Goal: Find specific page/section: Find specific page/section

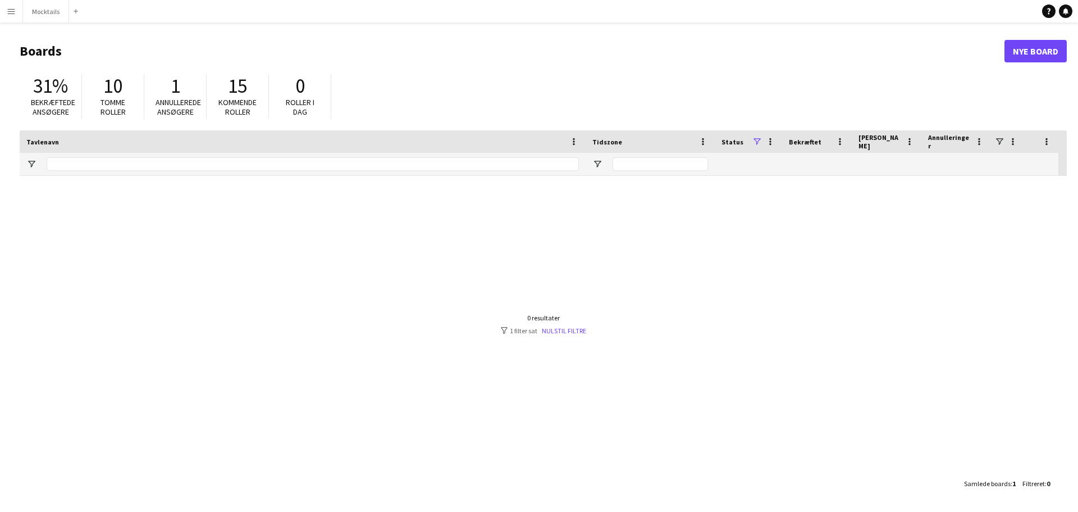
click at [176, 95] on span "1" at bounding box center [176, 86] width 10 height 25
click at [174, 121] on div "31% Bekræftede ansøgere 10 Tomme roller 1 Annullerede ansøgere 15 Kommende roll…" at bounding box center [544, 100] width 1048 height 62
click at [180, 94] on span "1" at bounding box center [176, 86] width 10 height 25
click at [182, 103] on span "Annullerede ansøgere" at bounding box center [178, 107] width 45 height 20
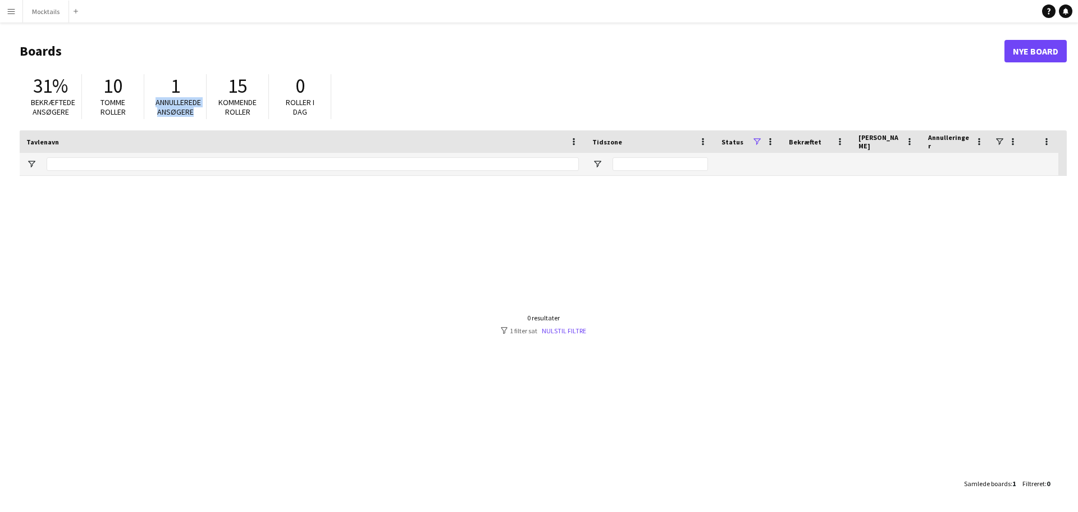
click at [182, 103] on span "Annullerede ansøgere" at bounding box center [178, 107] width 45 height 20
click at [183, 112] on span "Annullerede ansøgere" at bounding box center [178, 107] width 45 height 20
click at [242, 110] on span "Kommende roller" at bounding box center [238, 107] width 38 height 20
click at [335, 104] on div "31% Bekræftede ansøgere 10 Tomme roller 1 Annullerede ansøgere 15 Kommende roll…" at bounding box center [544, 100] width 1048 height 62
click at [113, 110] on span "Tomme roller" at bounding box center [113, 107] width 25 height 20
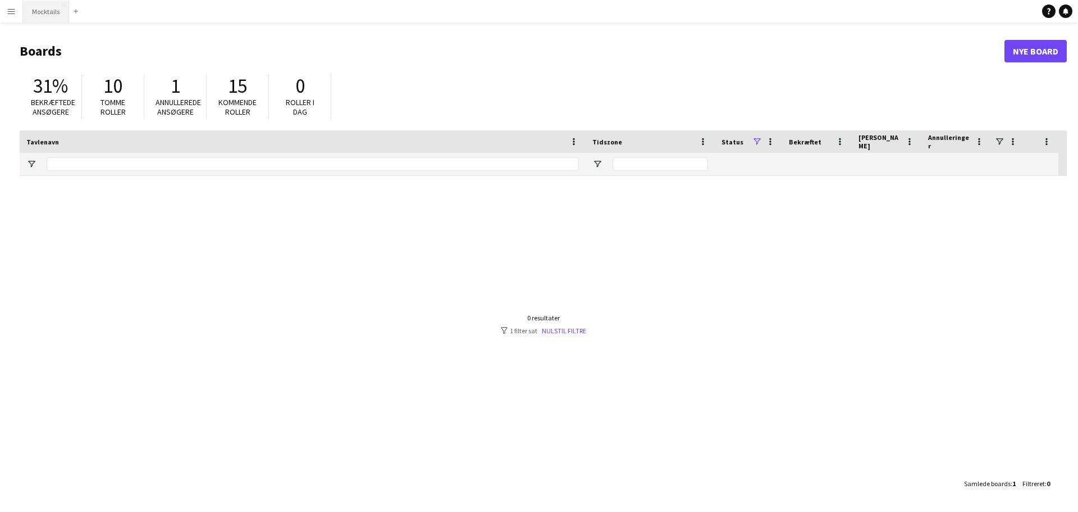
click at [52, 18] on button "Mocktails Luk" at bounding box center [46, 12] width 46 height 22
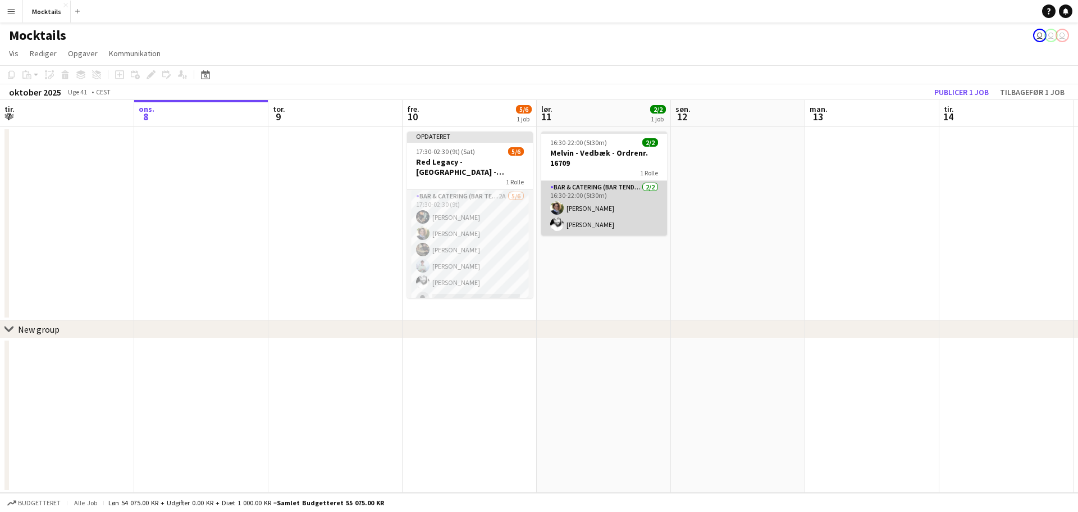
click at [606, 220] on app-card-role "Bar & Catering (Bar Tender) 2/2 16:30-22:00 (5t30m) Katrine Johansen Jimmy Torp" at bounding box center [604, 208] width 126 height 54
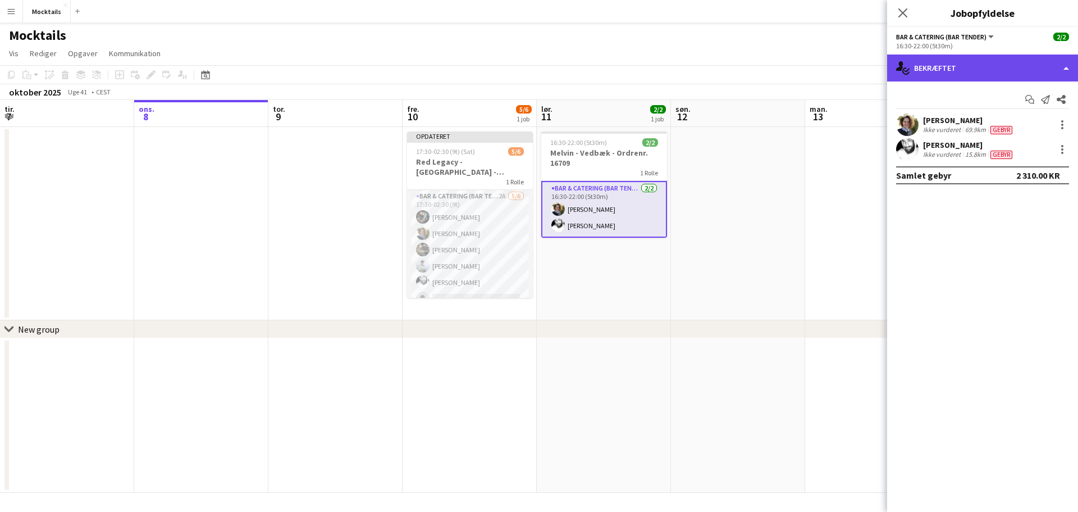
click at [959, 76] on div "single-neutral-actions-check-2 Bekræftet" at bounding box center [982, 67] width 191 height 27
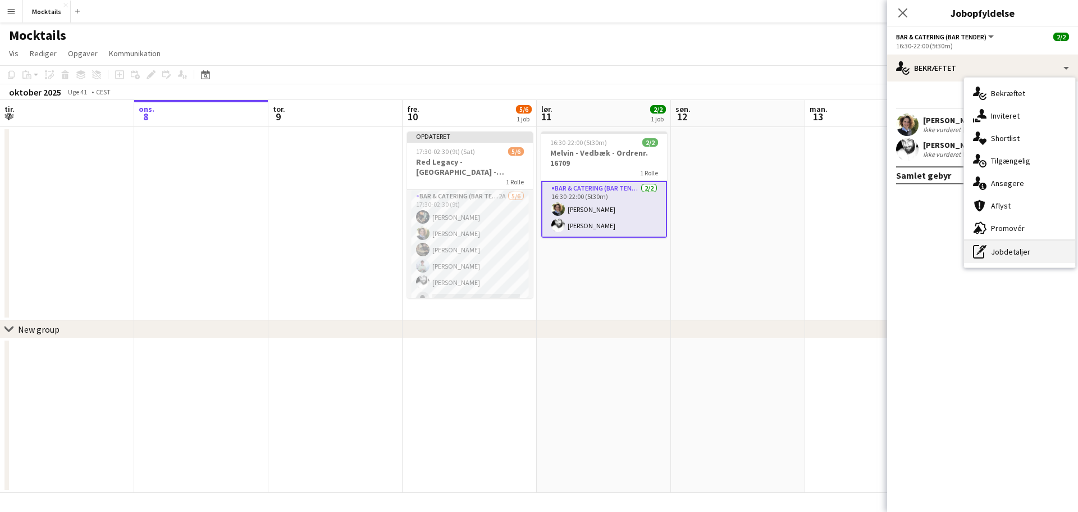
click at [1025, 249] on div "pen-write Jobdetaljer" at bounding box center [1019, 251] width 111 height 22
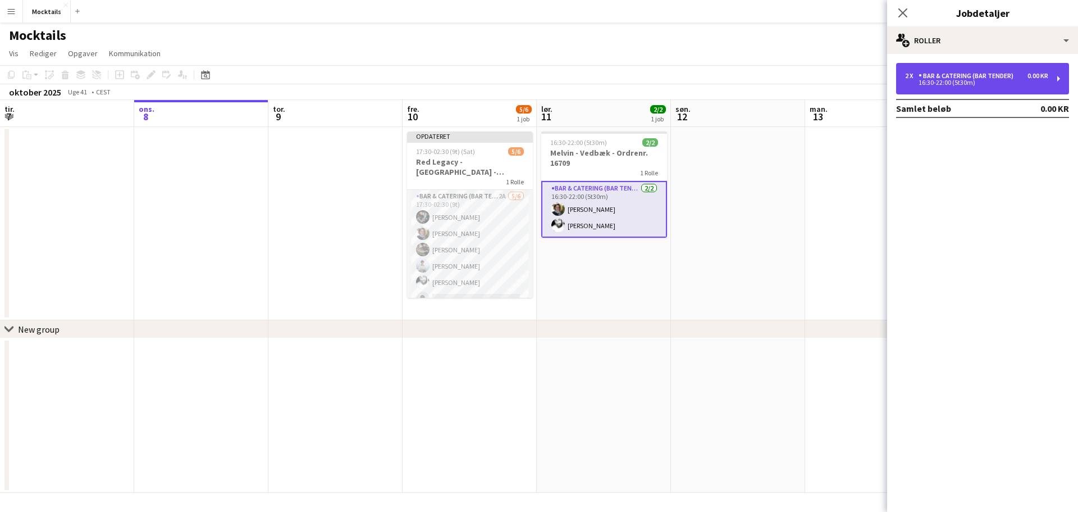
click at [978, 70] on div "2 x Bar & Catering (Bar Tender) 0.00 KR 16:30-22:00 (5t30m)" at bounding box center [982, 78] width 173 height 31
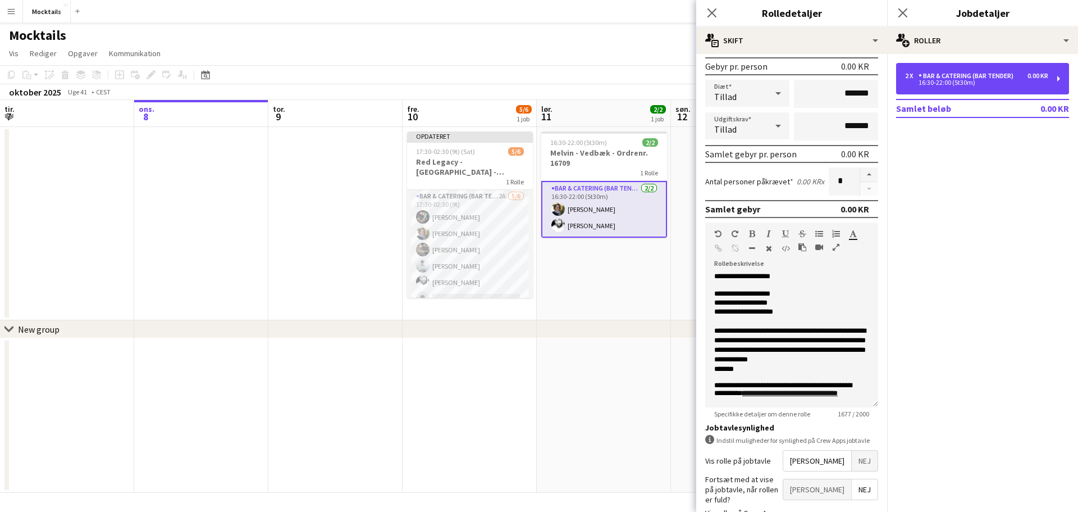
scroll to position [179, 0]
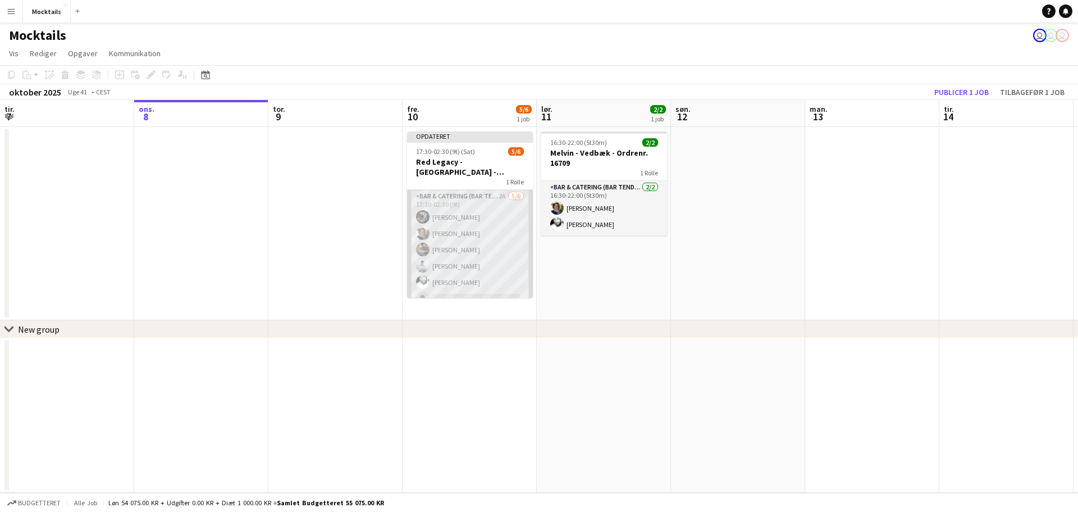
click at [454, 208] on app-card-role "Bar & Catering (Bar Tender) 2A [DATE] 17:30-02:30 (9t) [PERSON_NAME] [PERSON_NA…" at bounding box center [470, 250] width 126 height 120
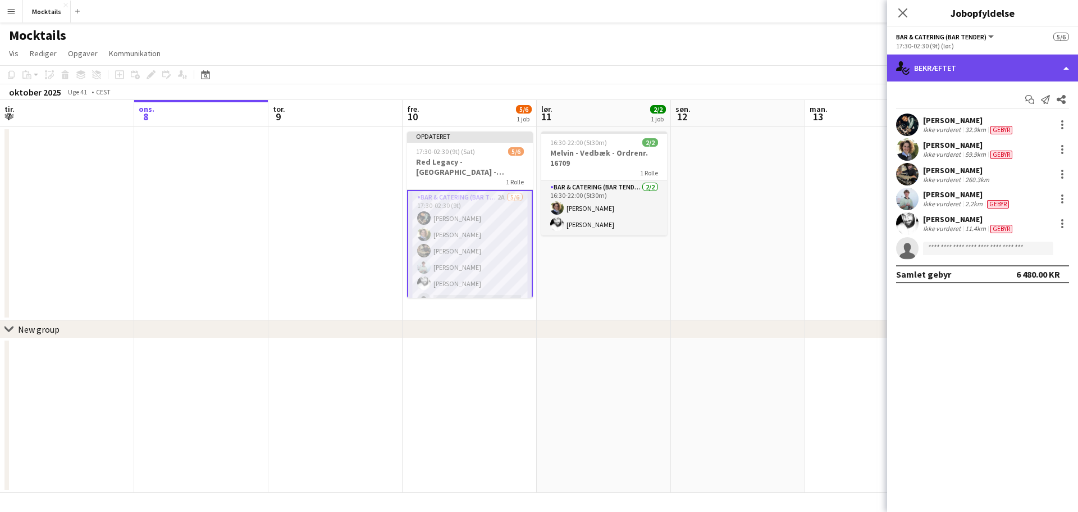
click at [920, 65] on div "single-neutral-actions-check-2 Bekræftet" at bounding box center [982, 67] width 191 height 27
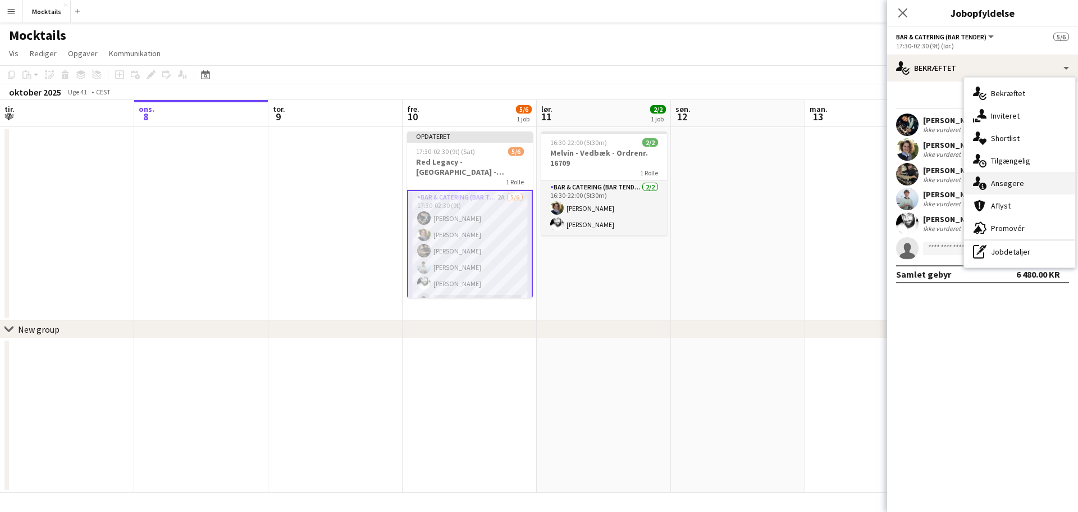
click at [1035, 185] on div "single-neutral-actions-information Ansøgere" at bounding box center [1019, 183] width 111 height 22
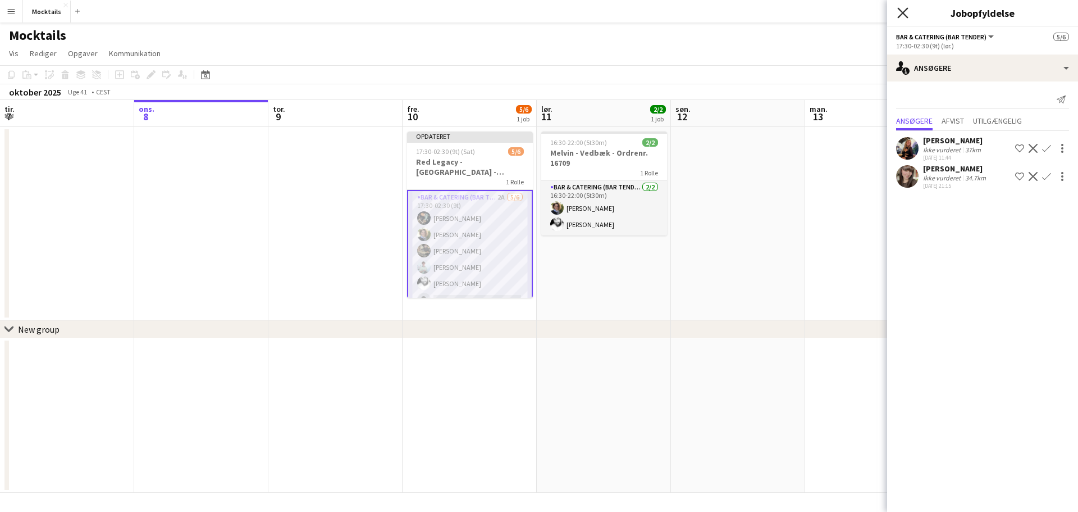
click at [900, 17] on icon "Luk pop-in" at bounding box center [903, 12] width 11 height 11
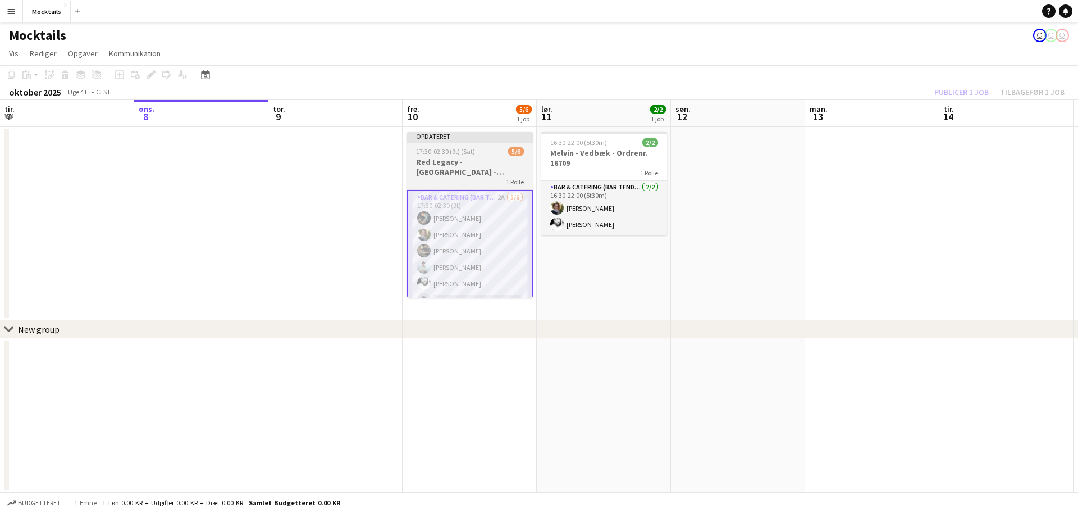
click at [474, 135] on div "Opdateret" at bounding box center [470, 135] width 126 height 9
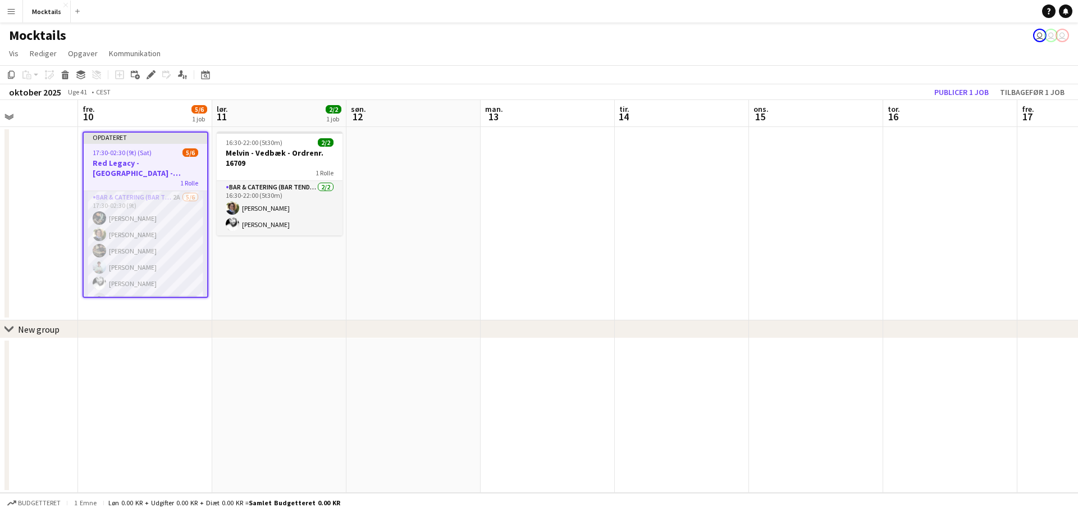
drag, startPoint x: 836, startPoint y: 223, endPoint x: 301, endPoint y: 180, distance: 537.0
click at [258, 182] on app-calendar-viewport "tir. 7 ons. 8 tor. 9 fre. 10 5/6 1 job lør. 11 2/2 1 job søn. 12 man. 13 tir. 1…" at bounding box center [539, 296] width 1078 height 393
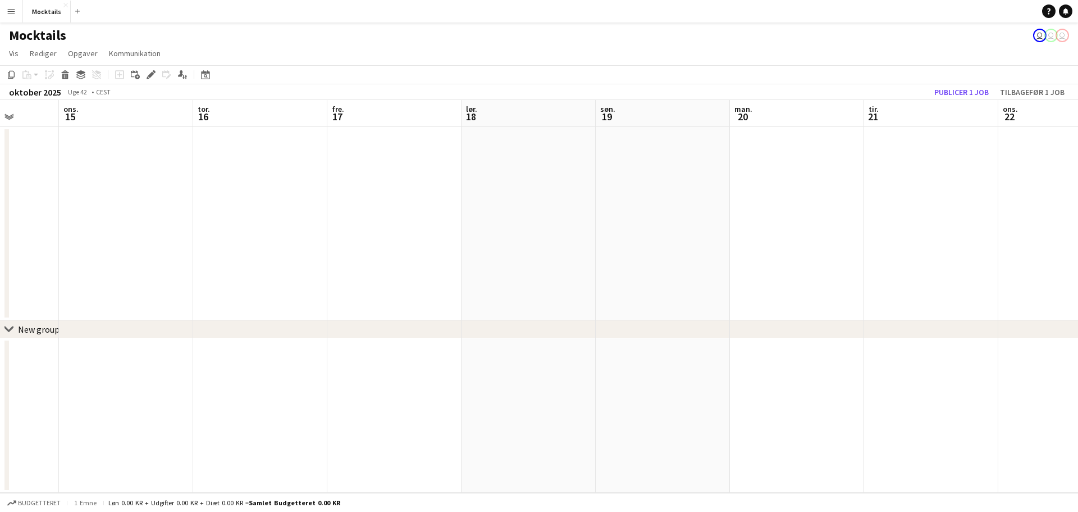
drag, startPoint x: 718, startPoint y: 207, endPoint x: 383, endPoint y: 204, distance: 335.9
click at [300, 205] on app-calendar-viewport "lør. 11 2/2 1 job søn. 12 man. 13 tir. 14 ons. 15 tor. 16 fre. 17 lør. 18 søn. …" at bounding box center [539, 296] width 1078 height 393
drag, startPoint x: 735, startPoint y: 212, endPoint x: 443, endPoint y: 210, distance: 291.5
click at [340, 210] on app-calendar-viewport "ons. 15 tor. 16 fre. 17 lør. 18 søn. 19 man. 20 tir. 21 ons. 22 tor. 23 fre. 24…" at bounding box center [539, 296] width 1078 height 393
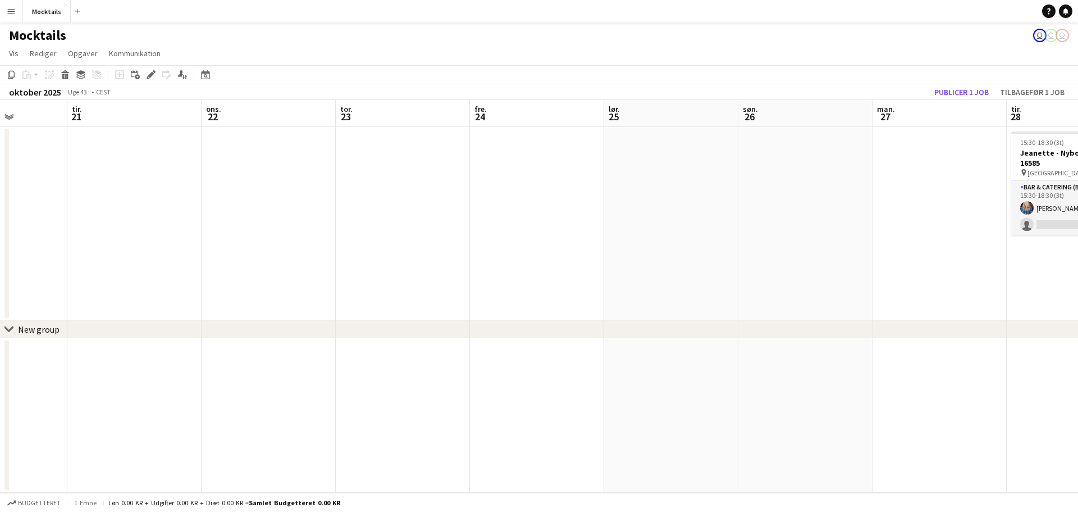
drag, startPoint x: 684, startPoint y: 219, endPoint x: 524, endPoint y: 219, distance: 160.6
click at [370, 220] on app-calendar-viewport "fre. 17 lør. 18 søn. 19 man. 20 tir. 21 ons. 22 tor. 23 fre. 24 lør. 25 søn. 26…" at bounding box center [539, 296] width 1078 height 393
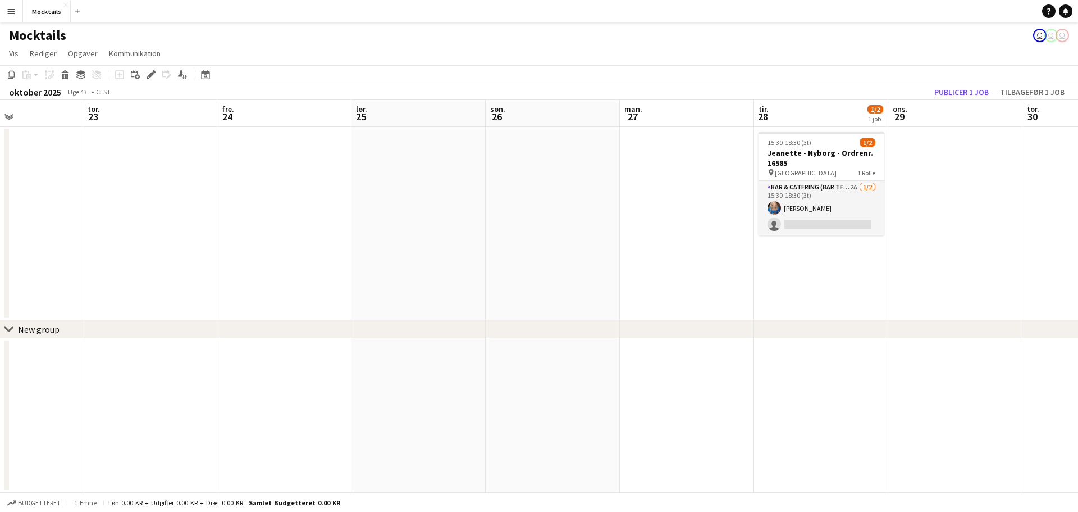
drag, startPoint x: 828, startPoint y: 213, endPoint x: 650, endPoint y: 222, distance: 178.3
click at [569, 217] on app-calendar-viewport "søn. 19 man. 20 tir. 21 ons. 22 tor. 23 fre. 24 lør. 25 søn. 26 man. 27 tir. 28…" at bounding box center [539, 296] width 1078 height 393
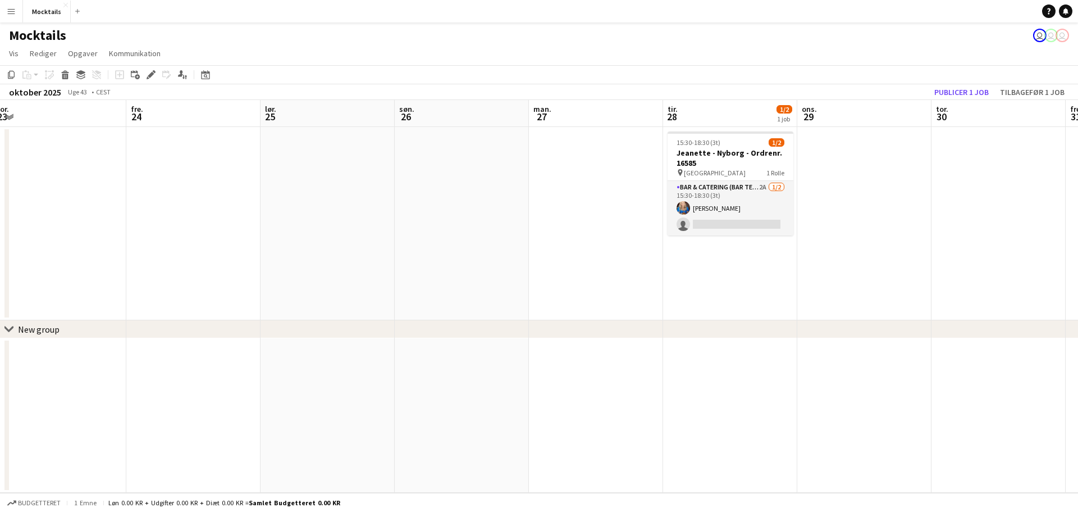
drag, startPoint x: 745, startPoint y: 242, endPoint x: 713, endPoint y: 257, distance: 35.7
click at [662, 238] on app-calendar-viewport "søn. 19 man. 20 tir. 21 ons. 22 tor. 23 fre. 24 lør. 25 søn. 26 man. 27 tir. 28…" at bounding box center [539, 296] width 1078 height 393
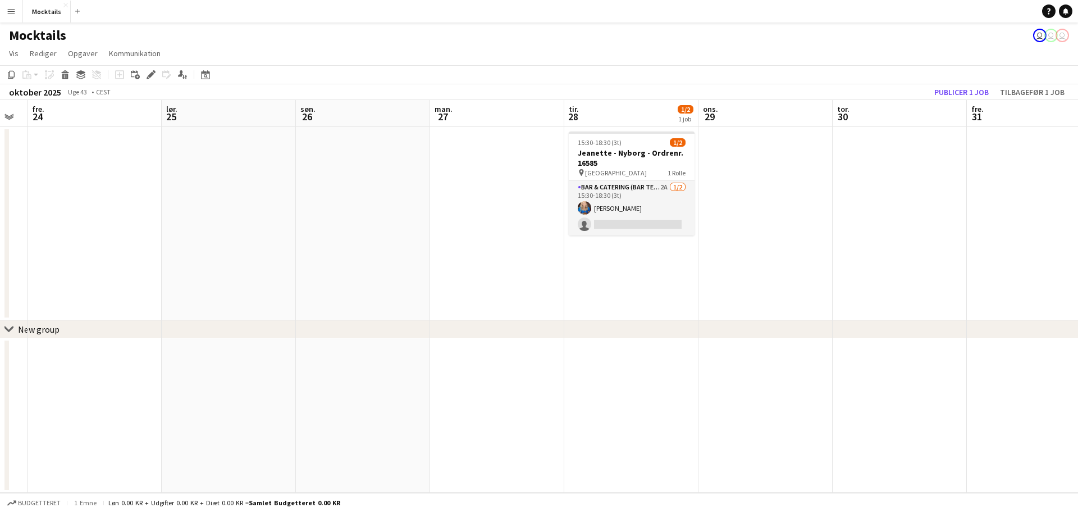
drag, startPoint x: 858, startPoint y: 241, endPoint x: 768, endPoint y: 241, distance: 90.4
click at [768, 241] on app-calendar-viewport "tir. 21 ons. 22 tor. 23 fre. 24 lør. 25 søn. 26 man. 27 tir. 28 1/2 1 job ons. …" at bounding box center [539, 296] width 1078 height 393
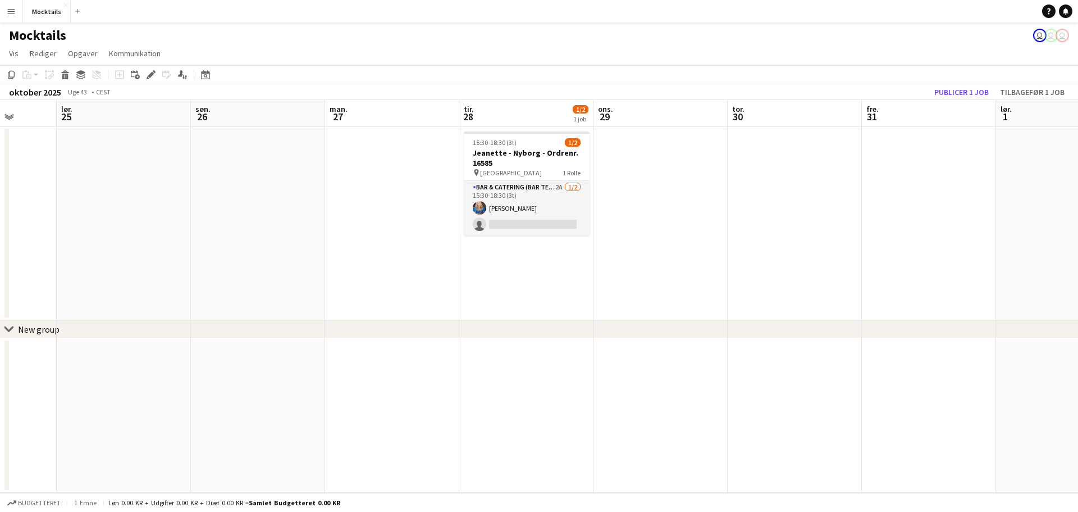
drag, startPoint x: 882, startPoint y: 236, endPoint x: 772, endPoint y: 250, distance: 111.5
click at [768, 254] on app-calendar-viewport "tir. 21 ons. 22 tor. 23 fre. 24 lør. 25 søn. 26 man. 27 tir. 28 1/2 1 job ons. …" at bounding box center [539, 296] width 1078 height 393
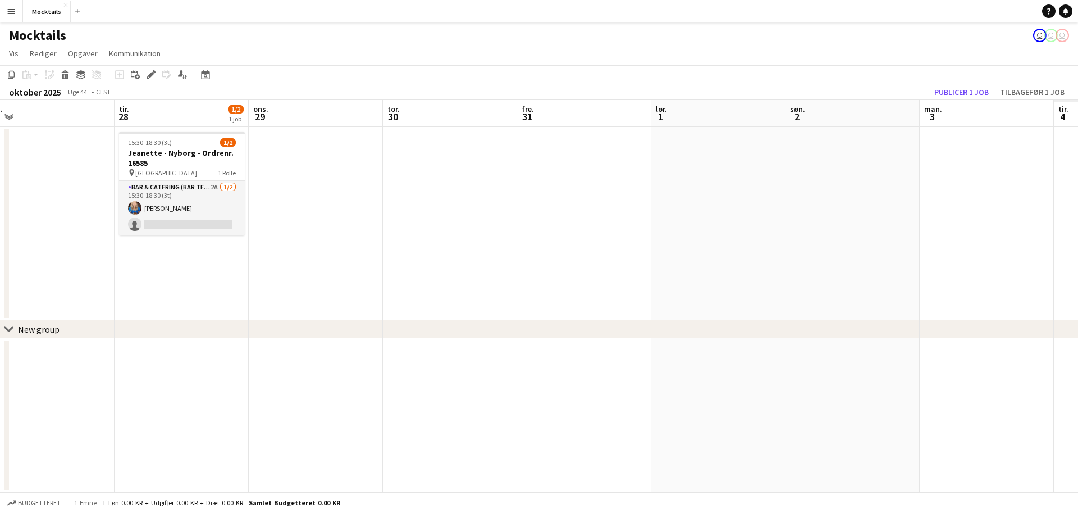
drag, startPoint x: 932, startPoint y: 244, endPoint x: 594, endPoint y: 181, distance: 343.9
click at [594, 181] on app-calendar-viewport "fre. 24 lør. 25 søn. 26 man. 27 tir. 28 1/2 1 job ons. 29 tor. 30 fre. 31 lør. …" at bounding box center [539, 296] width 1078 height 393
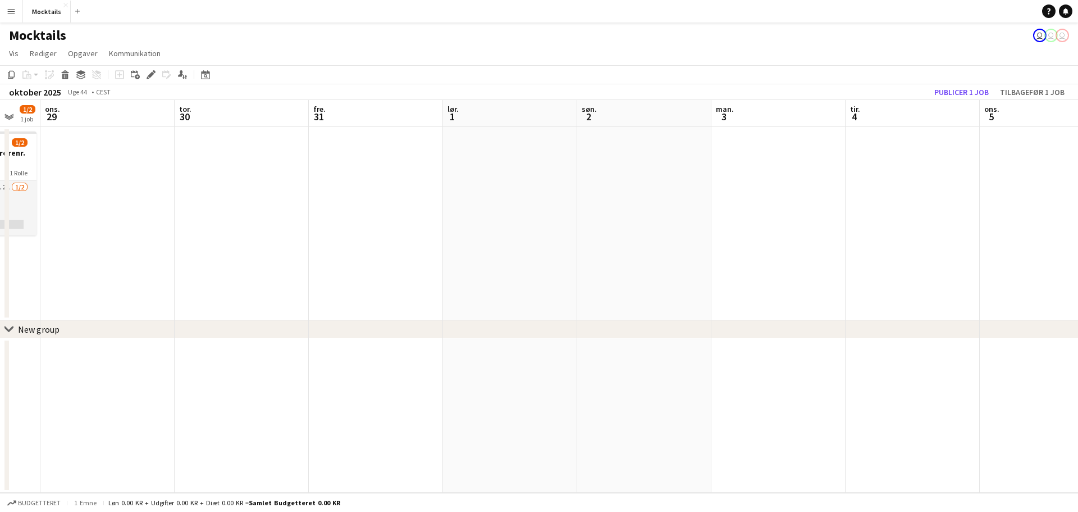
drag, startPoint x: 768, startPoint y: 196, endPoint x: 732, endPoint y: 192, distance: 35.7
click at [732, 192] on app-calendar-viewport "søn. 26 man. 27 tir. 28 1/2 1 job ons. 29 tor. 30 fre. 31 lør. 1 søn. 2 man. 3 …" at bounding box center [539, 296] width 1078 height 393
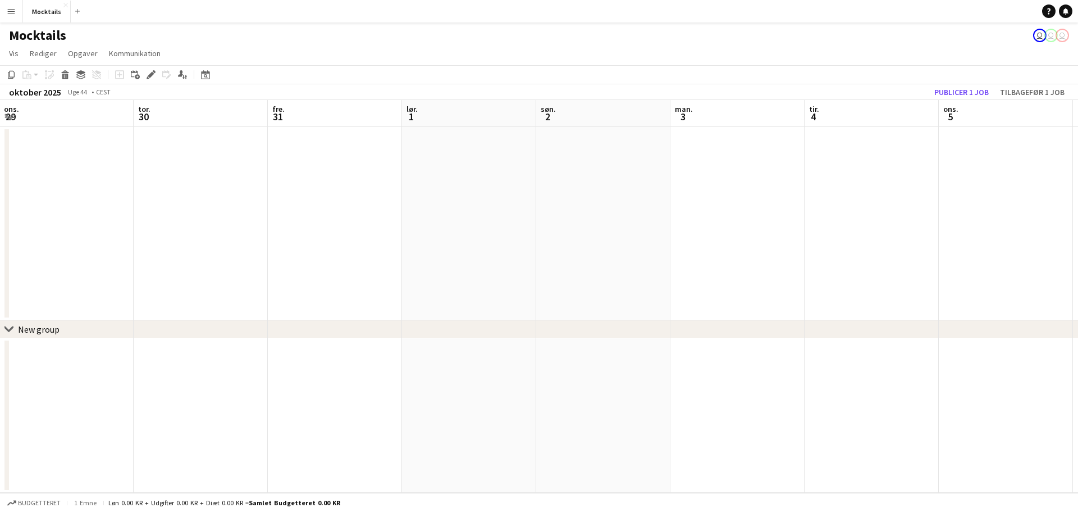
drag, startPoint x: 841, startPoint y: 194, endPoint x: 784, endPoint y: 190, distance: 56.8
click at [784, 190] on app-calendar-viewport "søn. 26 man. 27 tir. 28 1/2 1 job ons. 29 tor. 30 fre. 31 lør. 1 søn. 2 man. 3 …" at bounding box center [539, 296] width 1078 height 393
drag, startPoint x: 858, startPoint y: 194, endPoint x: 818, endPoint y: 192, distance: 39.4
click at [813, 193] on app-calendar-viewport "søn. 26 man. 27 tir. 28 1/2 1 job ons. 29 tor. 30 fre. 31 lør. 1 søn. 2 man. 3 …" at bounding box center [539, 296] width 1078 height 393
drag, startPoint x: 847, startPoint y: 194, endPoint x: 816, endPoint y: 194, distance: 30.9
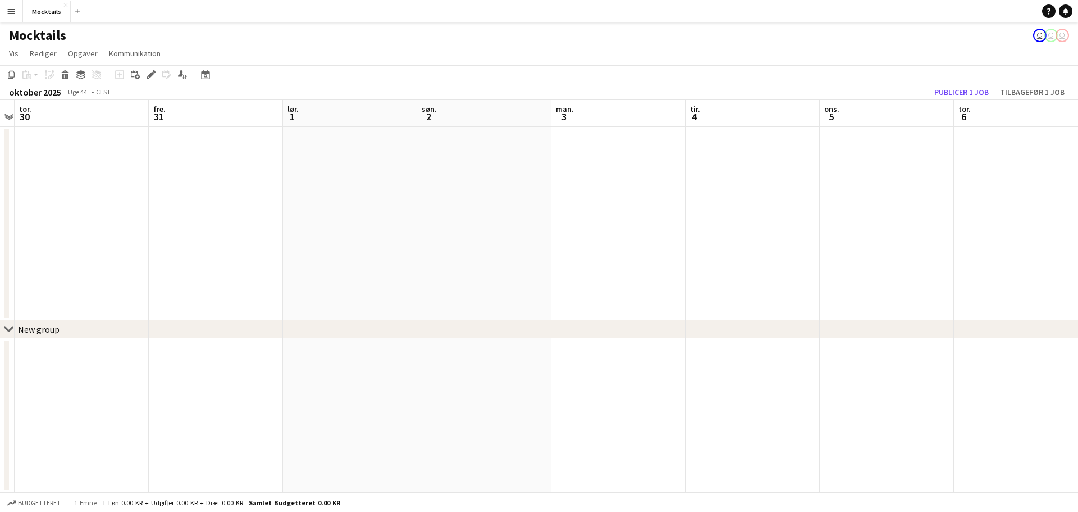
click at [816, 194] on app-calendar-viewport "søn. 26 man. 27 tir. 28 1/2 1 job ons. 29 tor. 30 fre. 31 lør. 1 søn. 2 man. 3 …" at bounding box center [539, 296] width 1078 height 393
drag, startPoint x: 839, startPoint y: 192, endPoint x: 828, endPoint y: 192, distance: 10.7
click at [828, 192] on app-calendar-viewport "søn. 26 man. 27 tir. 28 1/2 1 job ons. 29 tor. 30 fre. 31 lør. 1 søn. 2 man. 3 …" at bounding box center [539, 296] width 1078 height 393
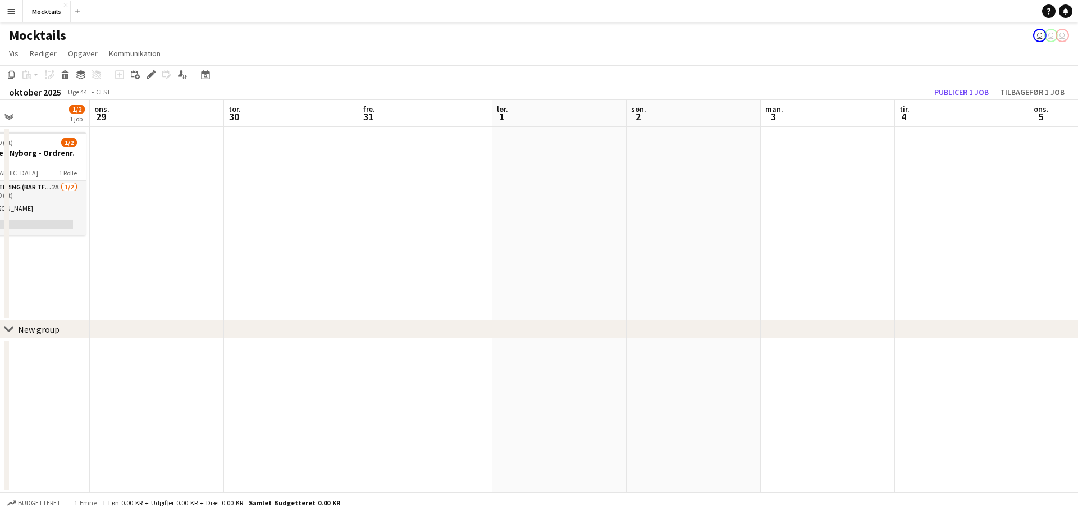
drag, startPoint x: 834, startPoint y: 192, endPoint x: 1046, endPoint y: 224, distance: 215.4
click at [1063, 229] on app-calendar-viewport "søn. 26 man. 27 tir. 28 1/2 1 job ons. 29 tor. 30 fre. 31 lør. 1 søn. 2 man. 3 …" at bounding box center [539, 296] width 1078 height 393
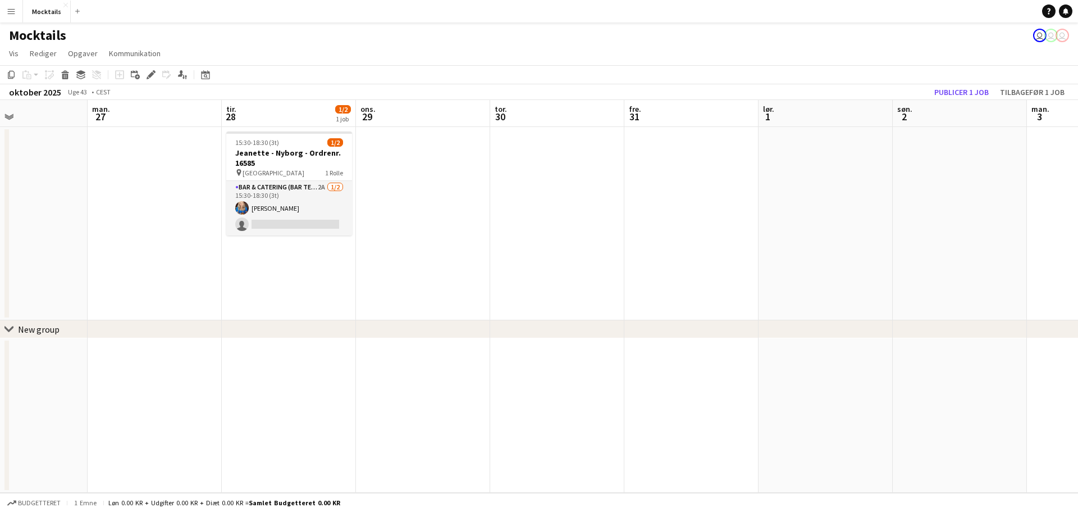
scroll to position [0, 315]
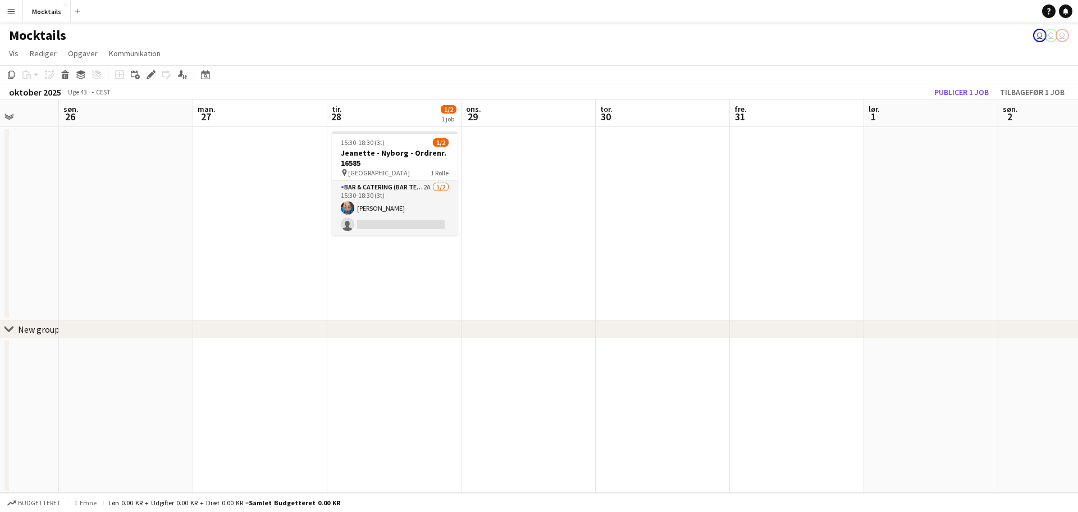
drag, startPoint x: 228, startPoint y: 154, endPoint x: 600, endPoint y: 214, distance: 376.6
click at [600, 214] on app-calendar-viewport "tor. 23 fre. 24 lør. 25 søn. 26 man. 27 tir. 28 1/2 1 job ons. 29 tor. 30 fre. …" at bounding box center [539, 296] width 1078 height 393
